Goal: Information Seeking & Learning: Find specific fact

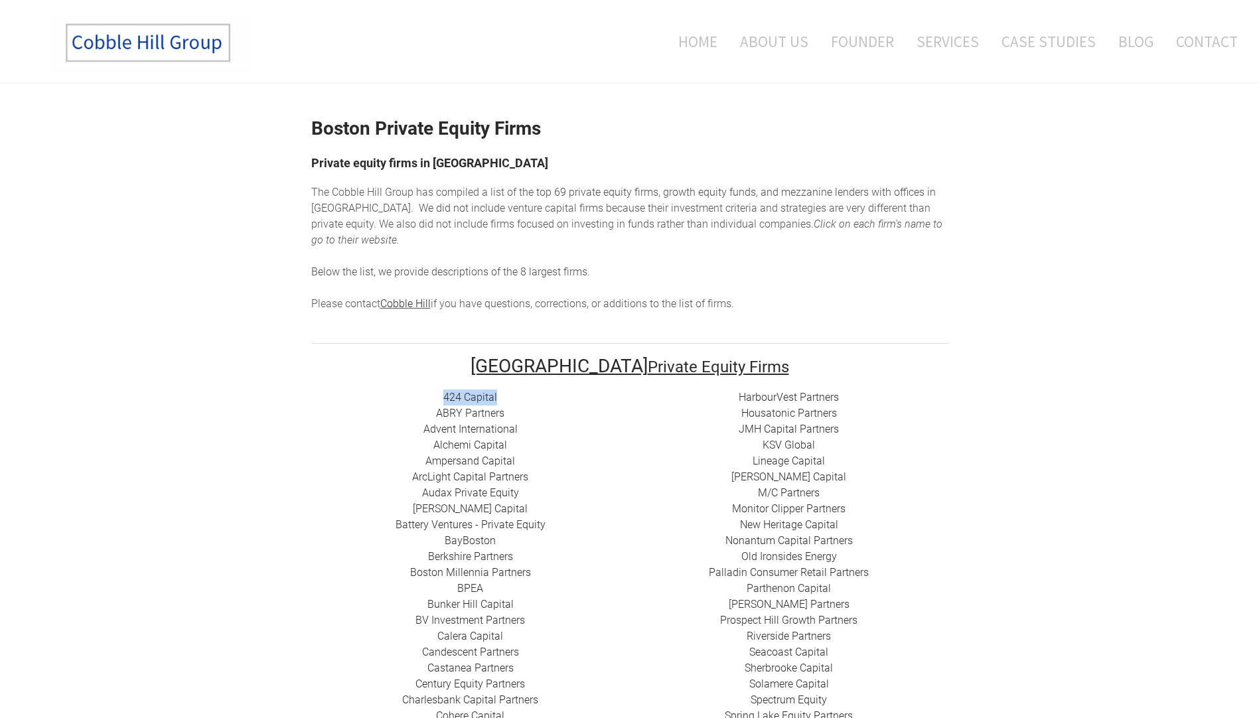
drag, startPoint x: 427, startPoint y: 409, endPoint x: 358, endPoint y: 410, distance: 68.4
click at [358, 410] on div "424 Capital ​ABRY Partners Advent International Alchemi Capital ​Ampersand Capi…" at bounding box center [470, 669] width 319 height 558
copy link "424 Capital"
drag, startPoint x: 436, startPoint y: 428, endPoint x: 356, endPoint y: 430, distance: 79.7
click at [356, 430] on div "424 Capital ​ABRY Partners Advent International Alchemi Capital ​Ampersand Capi…" at bounding box center [470, 669] width 319 height 558
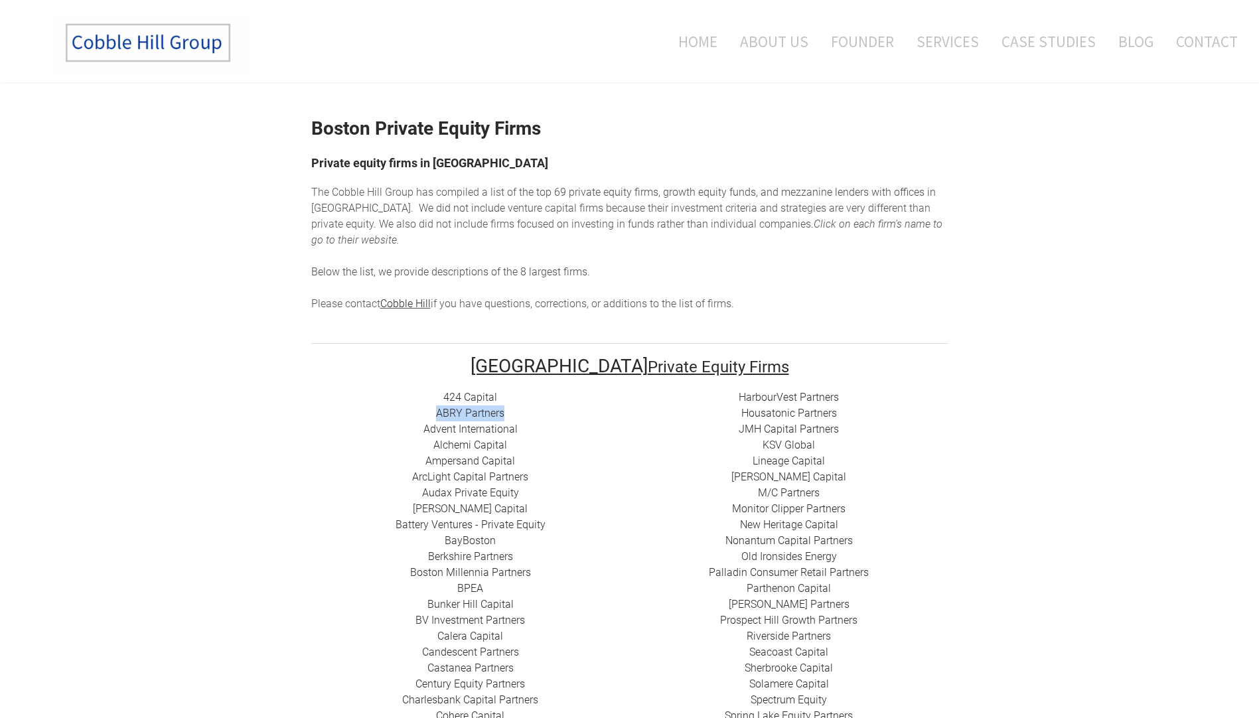
copy link "​ABRY Partners"
drag, startPoint x: 459, startPoint y: 439, endPoint x: 313, endPoint y: 452, distance: 146.7
click at [313, 452] on div "424 Capital ​ABRY Partners Advent International Alchemi Capital ​Ampersand Capi…" at bounding box center [470, 669] width 319 height 558
copy link "Advent International"
drag, startPoint x: 442, startPoint y: 465, endPoint x: 341, endPoint y: 465, distance: 100.9
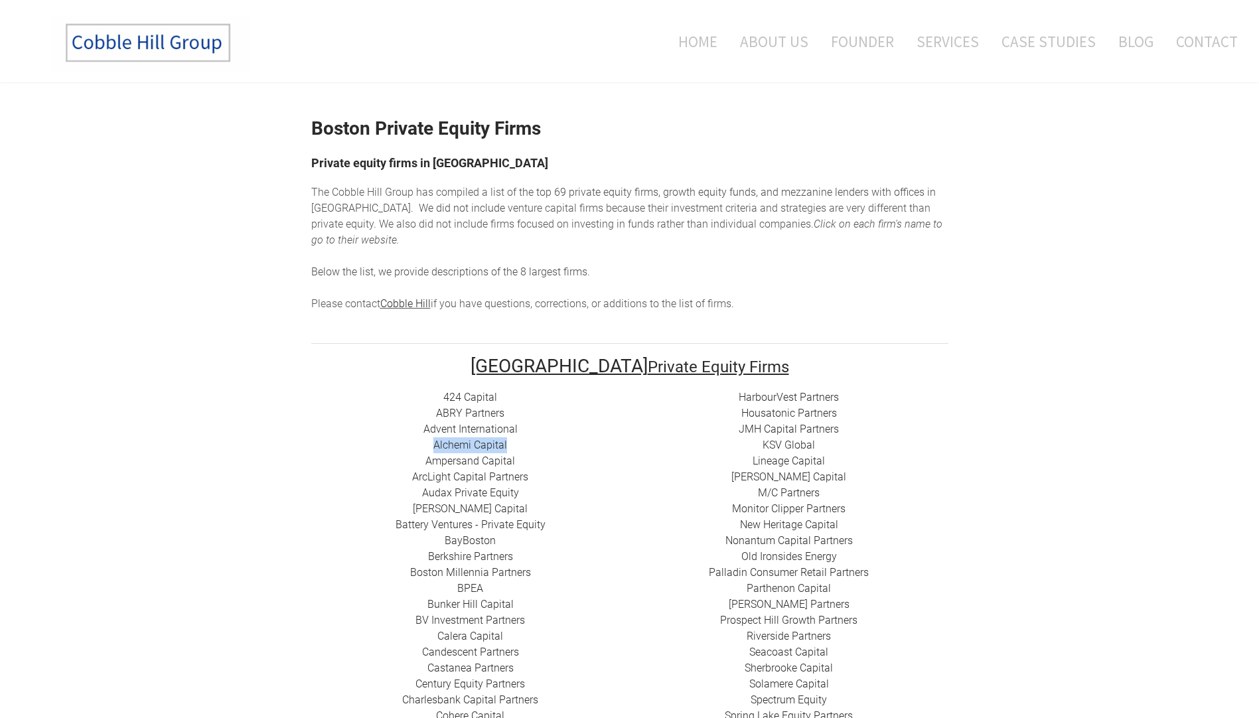
click at [341, 465] on div "424 Capital ​ABRY Partners Advent International Alchemi Capital ​Ampersand Capi…" at bounding box center [470, 669] width 319 height 558
copy link "Alchemi Capital"
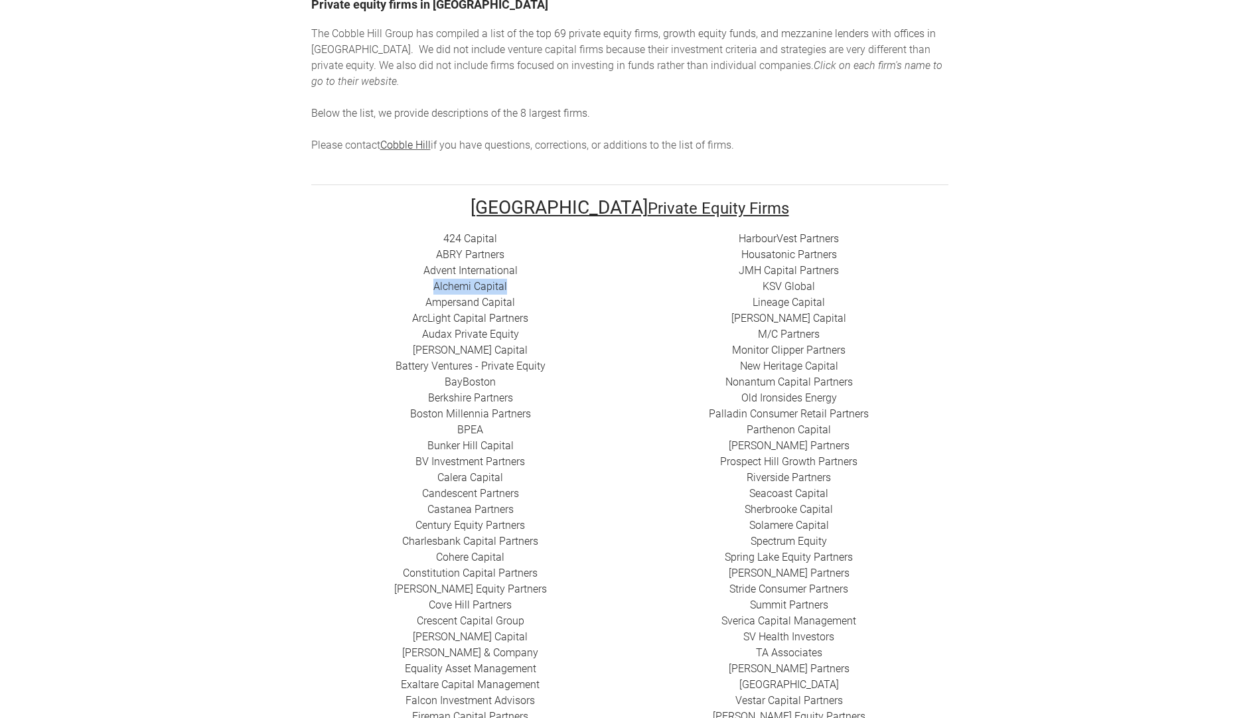
scroll to position [199, 0]
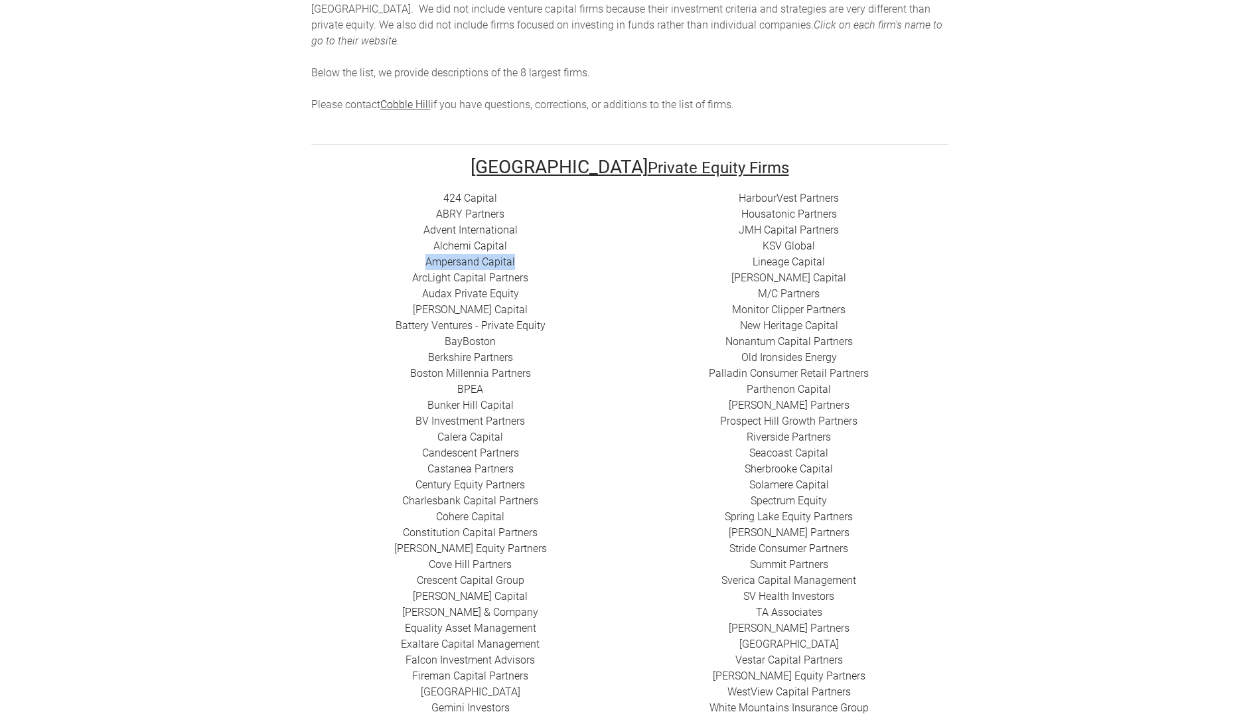
drag, startPoint x: 446, startPoint y: 275, endPoint x: 328, endPoint y: 282, distance: 118.4
click at [328, 282] on div "424 Capital ​ABRY Partners Advent International Alchemi Capital ​Ampersand Capi…" at bounding box center [470, 470] width 319 height 558
copy link "​Ampersand Capital"
drag, startPoint x: 459, startPoint y: 292, endPoint x: 327, endPoint y: 296, distance: 132.2
click at [327, 296] on div "424 Capital ​ABRY Partners Advent International Alchemi Capital ​Ampersand Capi…" at bounding box center [470, 470] width 319 height 558
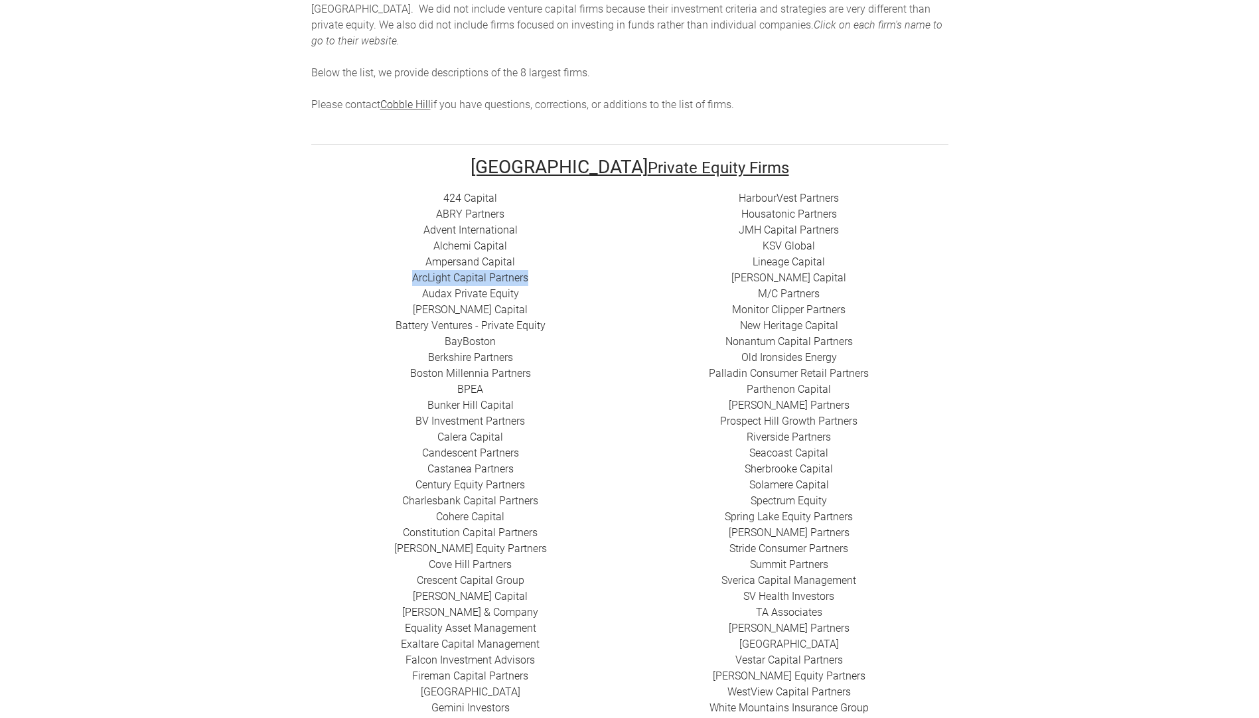
copy div "​​ ​ArcLight Capital Partners"
drag, startPoint x: 461, startPoint y: 313, endPoint x: 337, endPoint y: 311, distance: 124.2
click at [337, 311] on div "424 Capital ​ABRY Partners Advent International Alchemi Capital ​Ampersand Capi…" at bounding box center [470, 470] width 319 height 558
copy link "Audax Private Equity"
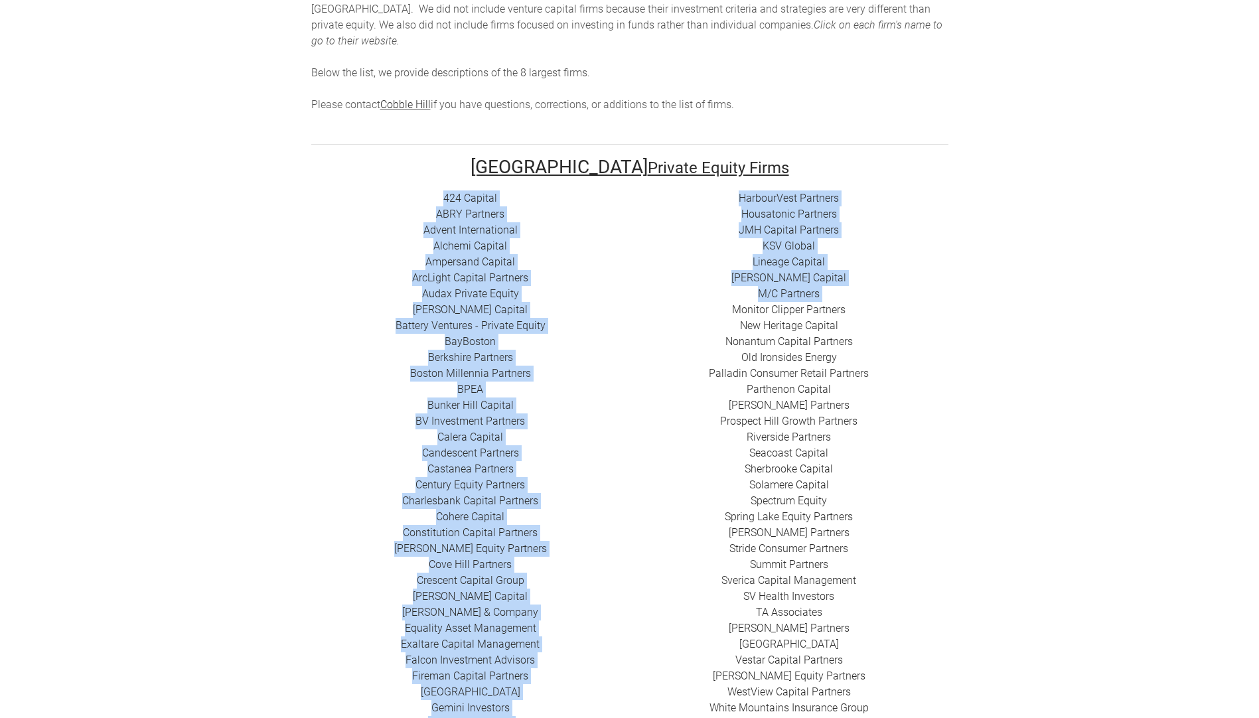
drag, startPoint x: 479, startPoint y: 341, endPoint x: 287, endPoint y: 344, distance: 191.9
drag, startPoint x: 287, startPoint y: 344, endPoint x: 244, endPoint y: 349, distance: 42.7
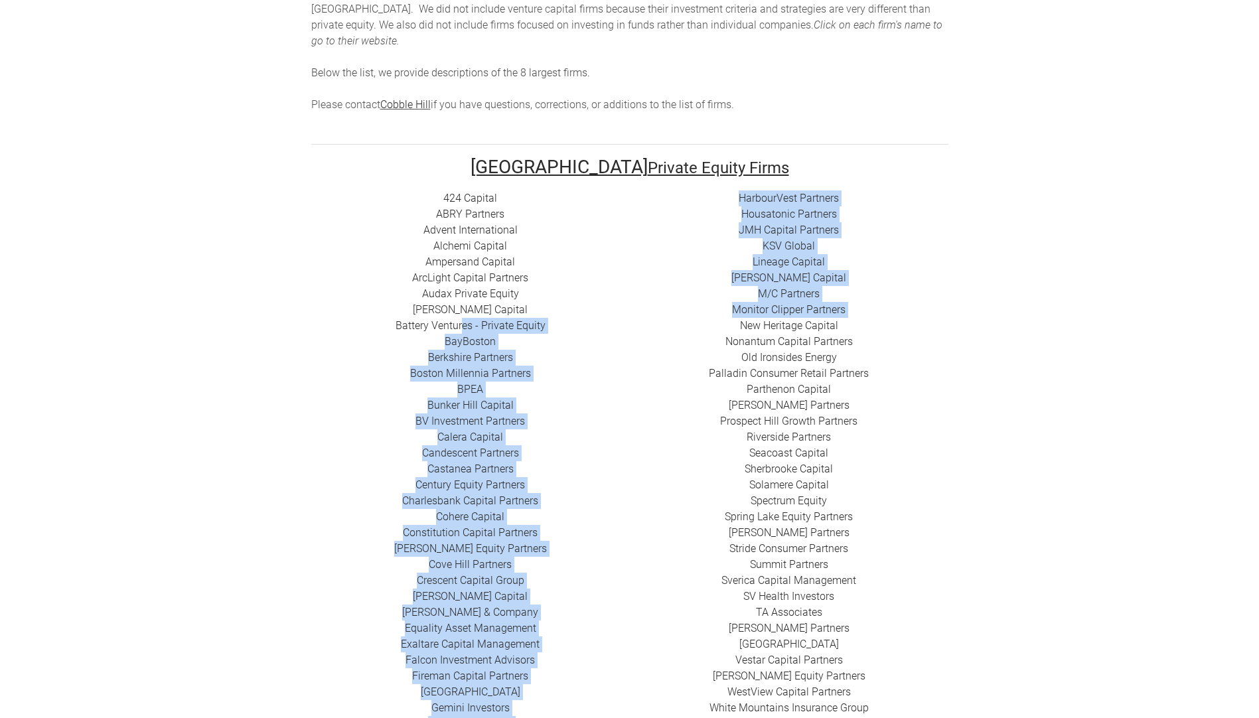
drag, startPoint x: 477, startPoint y: 344, endPoint x: 386, endPoint y: 349, distance: 91.1
click at [386, 349] on tr "424 Capital ​ABRY Partners Advent International Alchemi Capital ​Ampersand Capi…" at bounding box center [629, 479] width 637 height 576
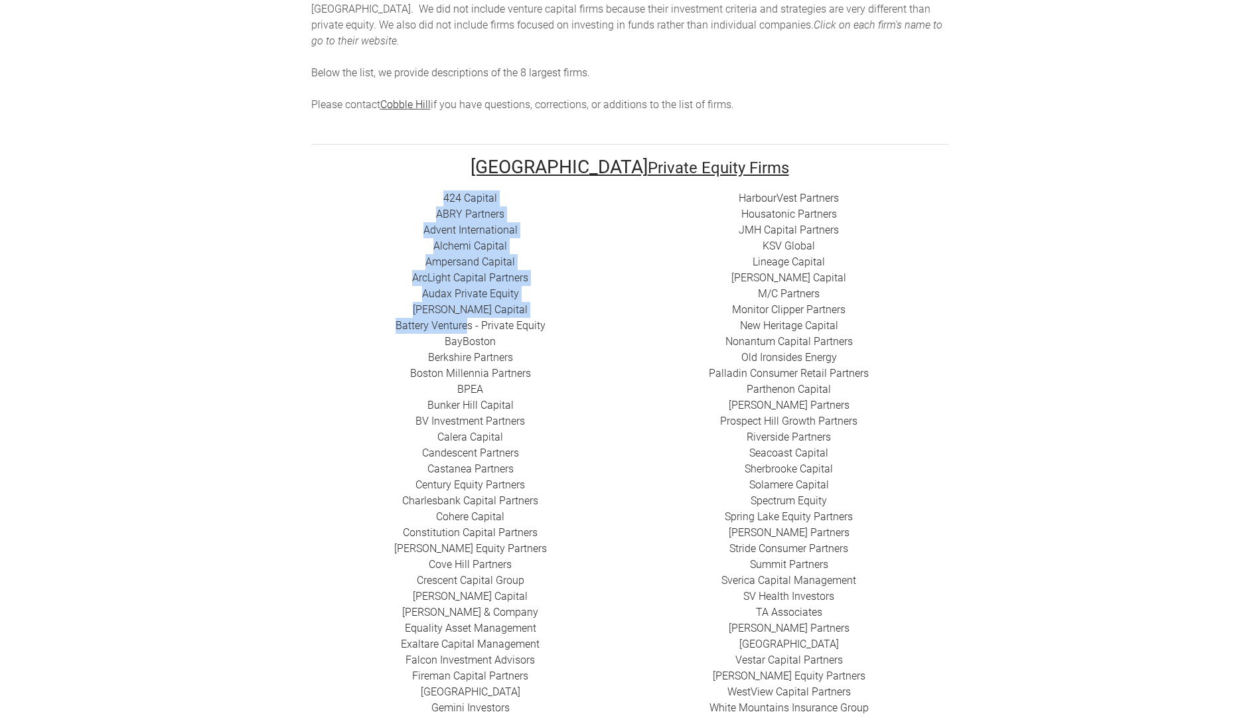
drag, startPoint x: 292, startPoint y: 342, endPoint x: 390, endPoint y: 342, distance: 97.6
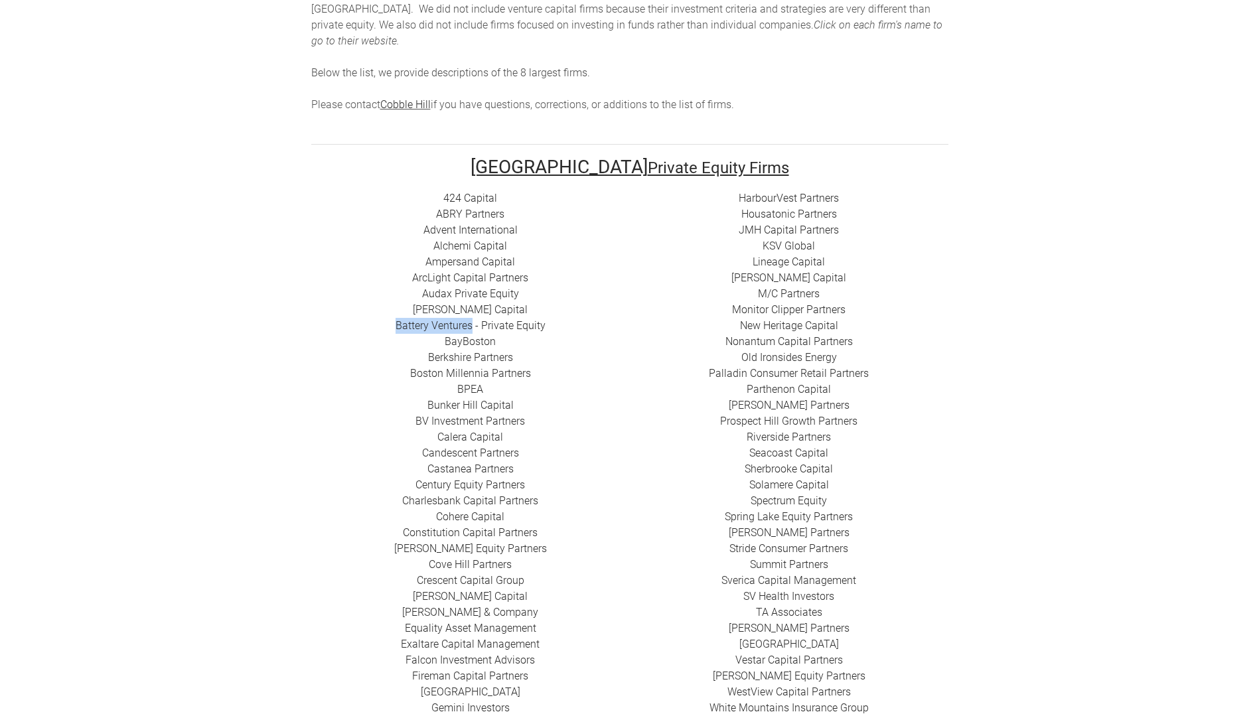
drag, startPoint x: 313, startPoint y: 343, endPoint x: 396, endPoint y: 339, distance: 83.1
click at [396, 339] on div "424 Capital ​ABRY Partners Advent International Alchemi Capital ​Ampersand Capi…" at bounding box center [470, 470] width 319 height 558
copy div "​ Battery Ventures"
drag, startPoint x: 427, startPoint y: 359, endPoint x: 358, endPoint y: 360, distance: 69.0
click at [358, 360] on div "424 Capital ​ABRY Partners Advent International Alchemi Capital ​Ampersand Capi…" at bounding box center [470, 470] width 319 height 558
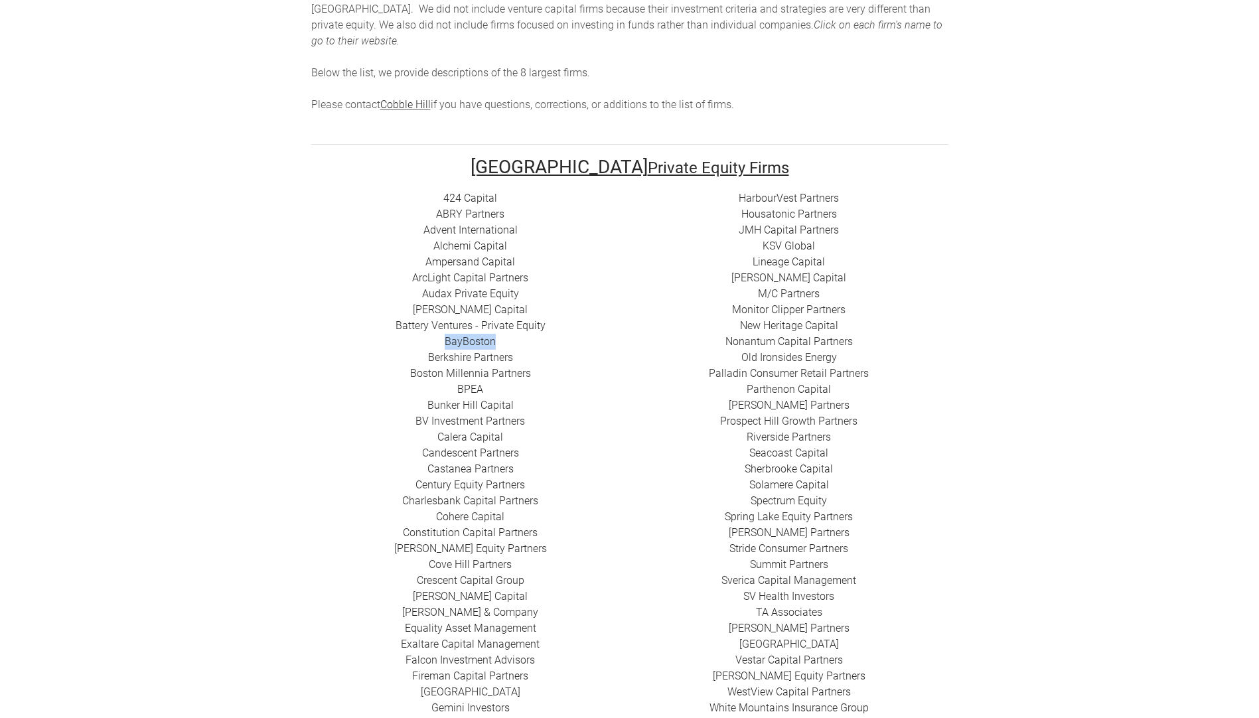
copy link "BayBoston"
drag, startPoint x: 447, startPoint y: 379, endPoint x: 343, endPoint y: 381, distance: 104.9
click at [343, 381] on div "424 Capital ​ABRY Partners Advent International Alchemi Capital ​Ampersand Capi…" at bounding box center [470, 470] width 319 height 558
drag, startPoint x: 343, startPoint y: 381, endPoint x: 377, endPoint y: 374, distance: 35.3
copy link "Berkshire Partners"
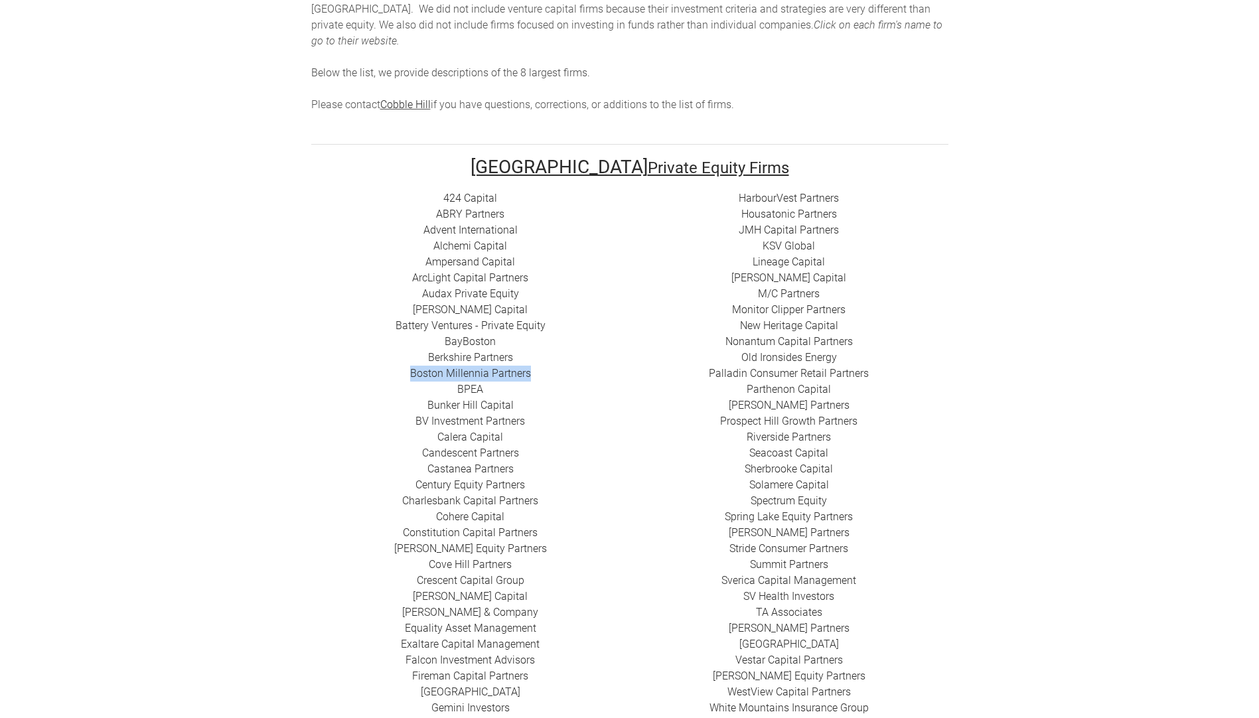
drag, startPoint x: 459, startPoint y: 394, endPoint x: 316, endPoint y: 395, distance: 143.4
click at [317, 395] on div "424 Capital ​ABRY Partners Advent International Alchemi Capital ​Ampersand Capi…" at bounding box center [470, 470] width 319 height 558
drag, startPoint x: 420, startPoint y: 410, endPoint x: 375, endPoint y: 412, distance: 44.5
click at [375, 412] on div "424 Capital ​ABRY Partners Advent International Alchemi Capital ​Ampersand Capi…" at bounding box center [470, 470] width 319 height 558
drag, startPoint x: 414, startPoint y: 426, endPoint x: 348, endPoint y: 426, distance: 66.4
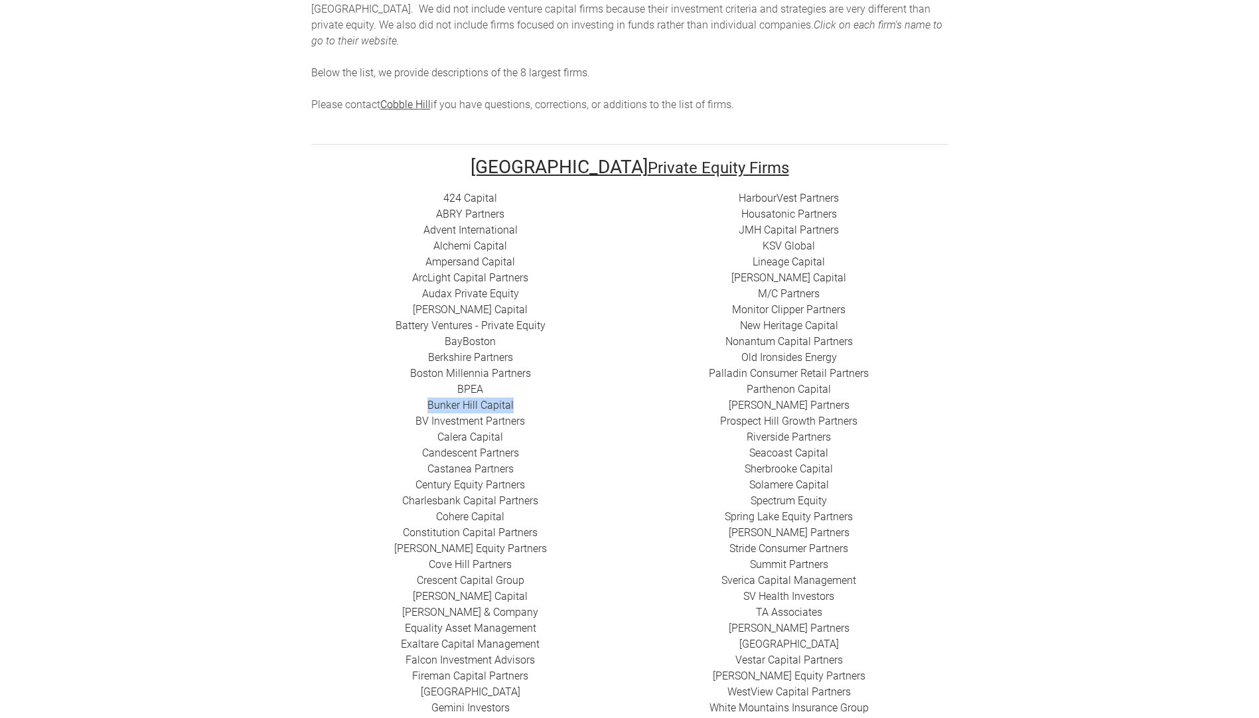
click at [348, 426] on div "424 Capital ​ABRY Partners Advent International Alchemi Capital ​Ampersand Capi…" at bounding box center [470, 470] width 319 height 558
drag, startPoint x: 431, startPoint y: 441, endPoint x: 327, endPoint y: 445, distance: 103.6
click at [327, 445] on div "424 Capital ​ABRY Partners Advent International Alchemi Capital ​Ampersand Capi…" at bounding box center [470, 470] width 319 height 558
drag, startPoint x: 436, startPoint y: 450, endPoint x: 349, endPoint y: 449, distance: 87.0
click at [349, 449] on div "424 Capital ​ABRY Partners Advent International Alchemi Capital ​Ampersand Capi…" at bounding box center [470, 470] width 319 height 558
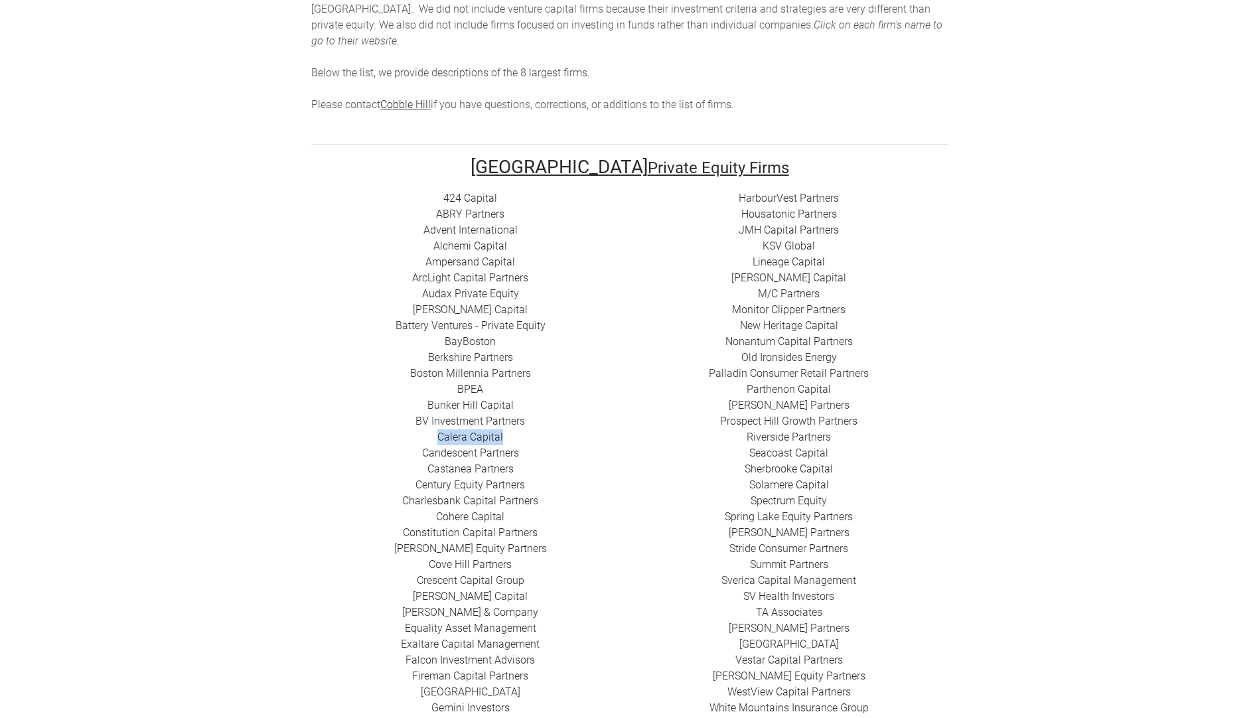
drag, startPoint x: 349, startPoint y: 449, endPoint x: 385, endPoint y: 459, distance: 37.2
drag, startPoint x: 449, startPoint y: 470, endPoint x: 343, endPoint y: 477, distance: 107.1
click at [343, 477] on div "424 Capital ​ABRY Partners Advent International Alchemi Capital ​Ampersand Capi…" at bounding box center [470, 470] width 319 height 558
